Goal: Task Accomplishment & Management: Use online tool/utility

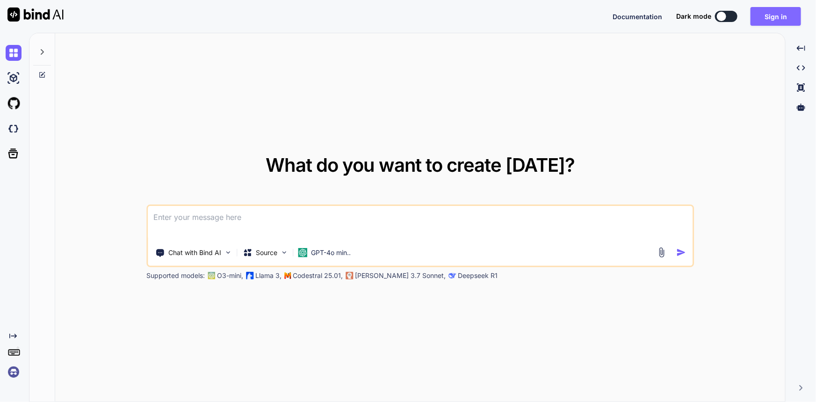
click at [777, 19] on button "Sign in" at bounding box center [776, 16] width 51 height 19
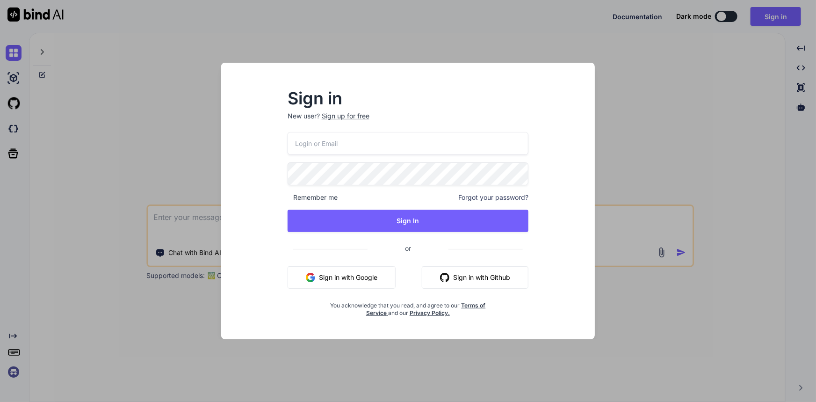
click at [413, 138] on input "email" at bounding box center [408, 143] width 241 height 23
type input "[EMAIL_ADDRESS][DOMAIN_NAME]"
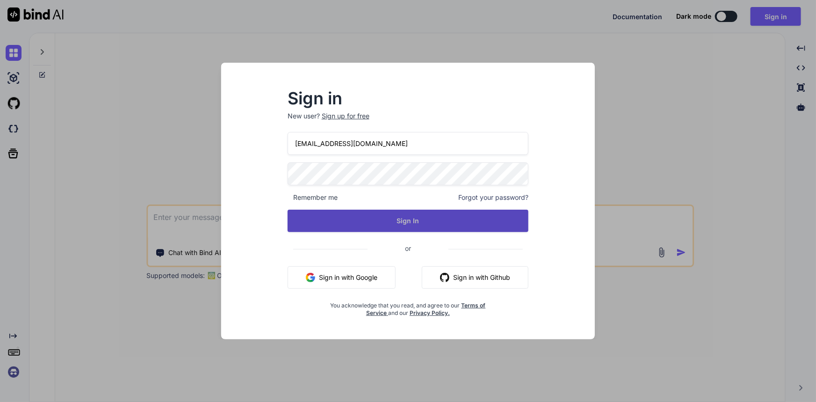
click at [404, 222] on button "Sign In" at bounding box center [408, 221] width 241 height 22
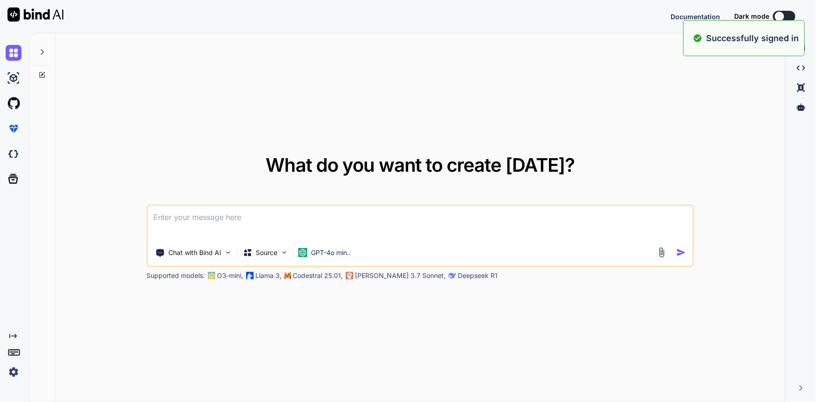
type textarea "x"
click at [774, 15] on button "Sign in" at bounding box center [776, 16] width 51 height 19
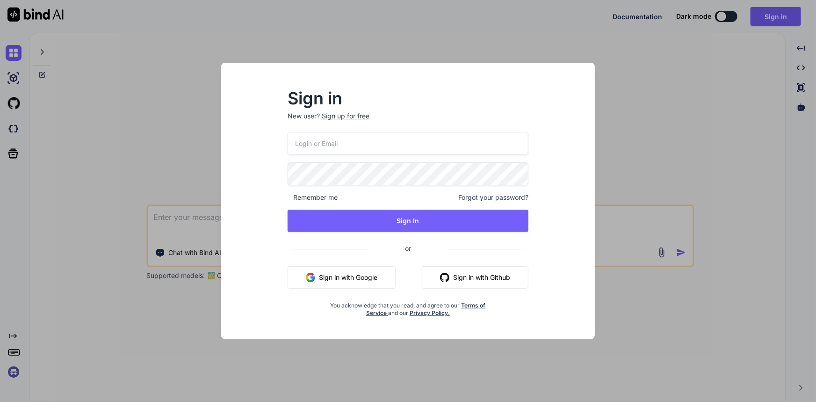
click at [463, 145] on input "email" at bounding box center [408, 143] width 241 height 23
type input "[EMAIL_ADDRESS][DOMAIN_NAME]"
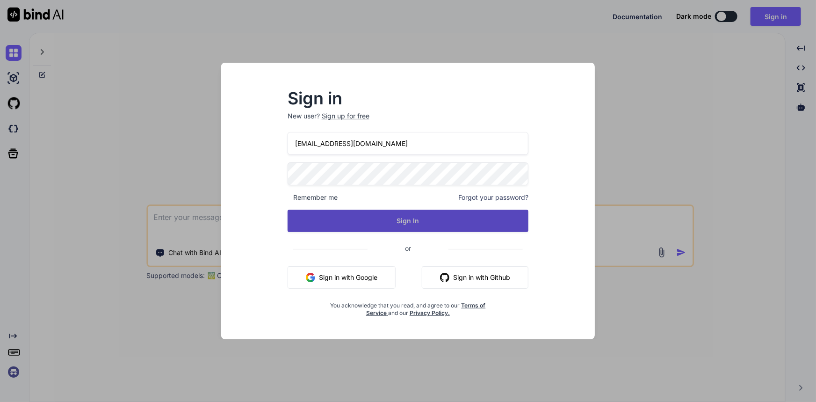
click at [414, 222] on button "Sign In" at bounding box center [408, 221] width 241 height 22
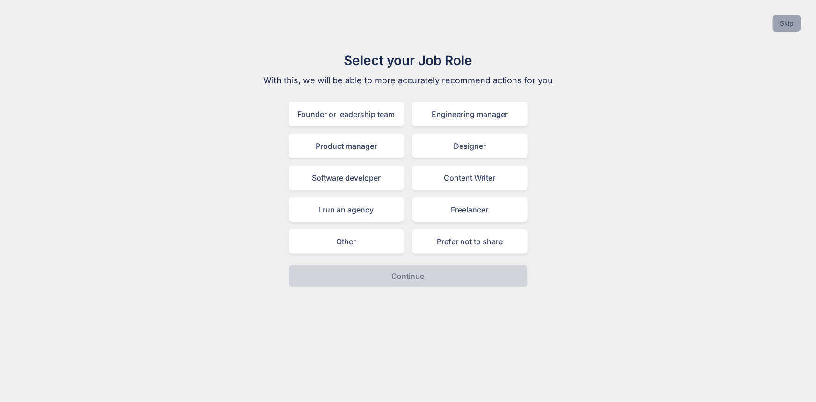
click at [797, 25] on button "Skip" at bounding box center [787, 23] width 29 height 17
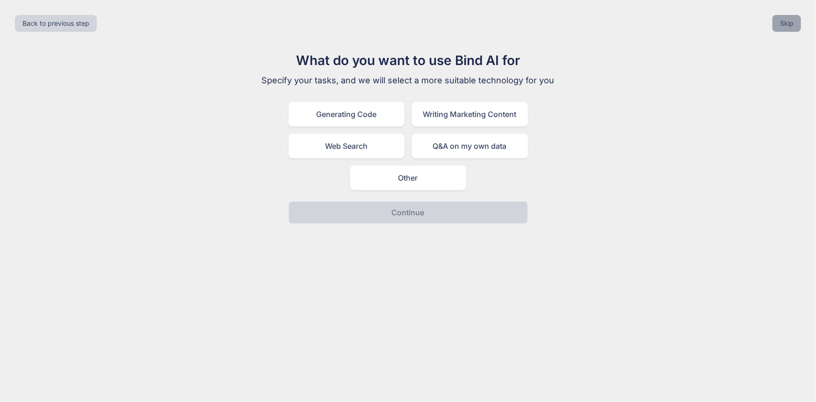
click at [797, 25] on button "Skip" at bounding box center [787, 23] width 29 height 17
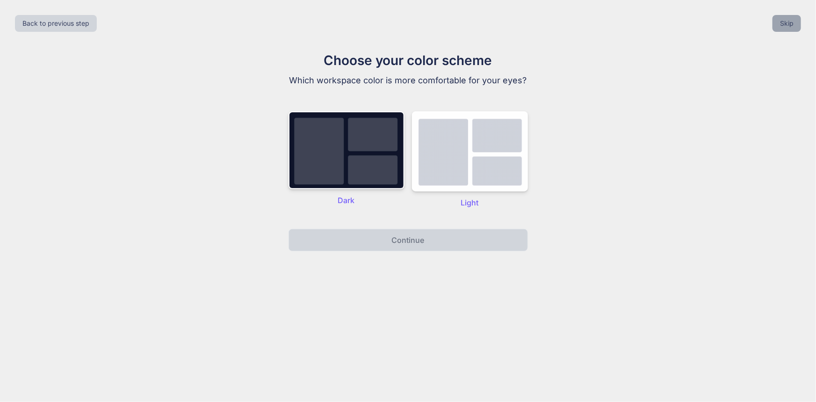
click at [797, 25] on button "Skip" at bounding box center [787, 23] width 29 height 17
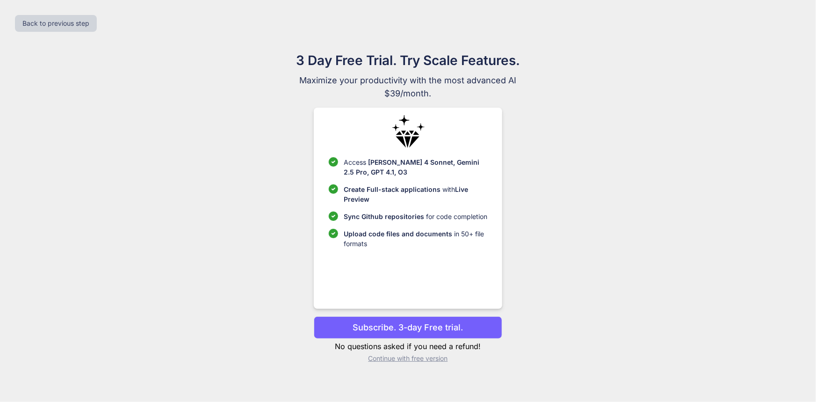
click at [406, 356] on p "Continue with free version" at bounding box center [408, 358] width 188 height 9
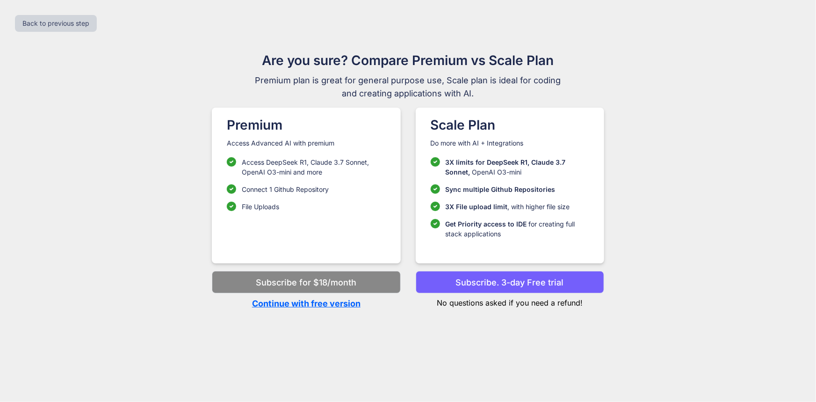
click at [325, 304] on p "Continue with free version" at bounding box center [306, 303] width 188 height 13
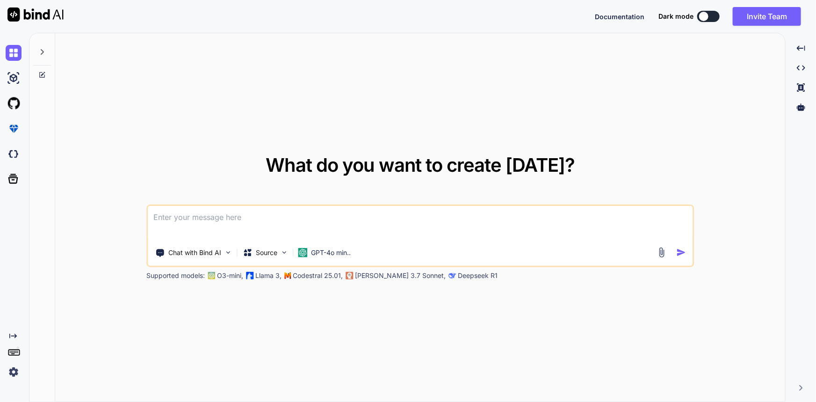
click at [333, 210] on textarea at bounding box center [420, 223] width 545 height 35
type textarea "x"
type textarea "We're not able to upload this report. The report was created with a recent vers…"
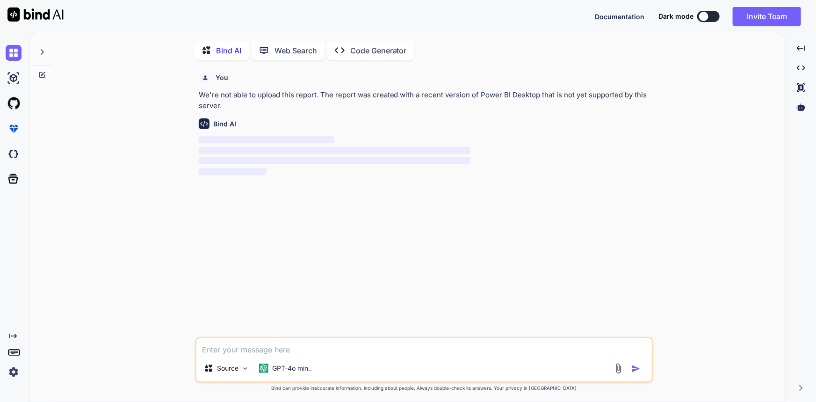
scroll to position [3, 0]
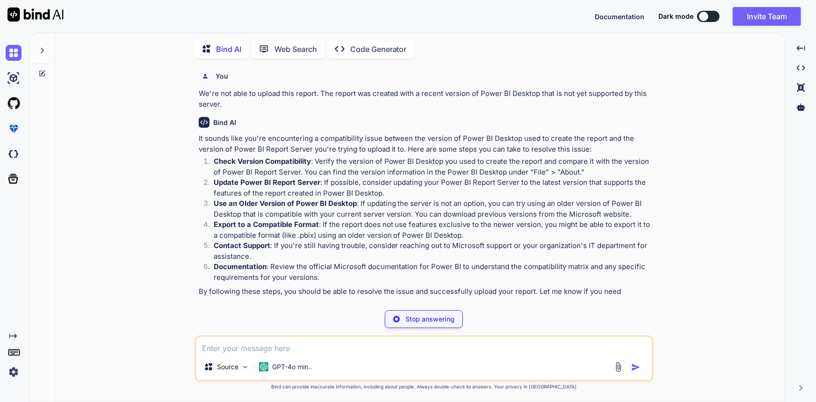
type textarea "x"
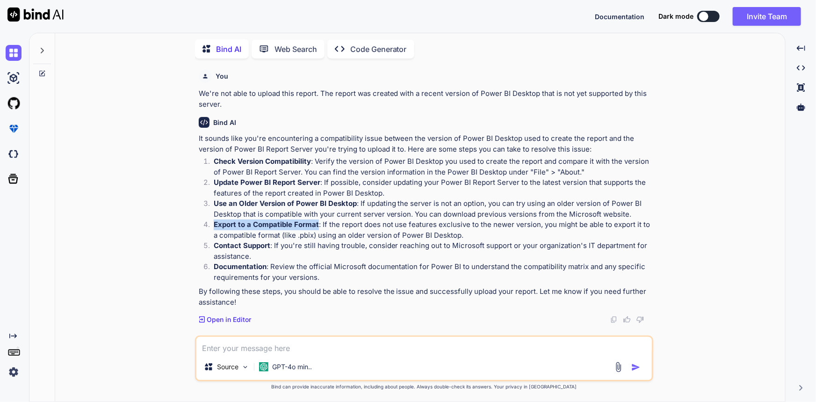
drag, startPoint x: 211, startPoint y: 222, endPoint x: 317, endPoint y: 220, distance: 105.2
click at [317, 220] on li "Export to a Compatible Format : If the report does not use features exclusive t…" at bounding box center [428, 229] width 445 height 21
click at [265, 227] on strong "Export to a Compatible Format" at bounding box center [266, 224] width 105 height 9
